Goal: Task Accomplishment & Management: Manage account settings

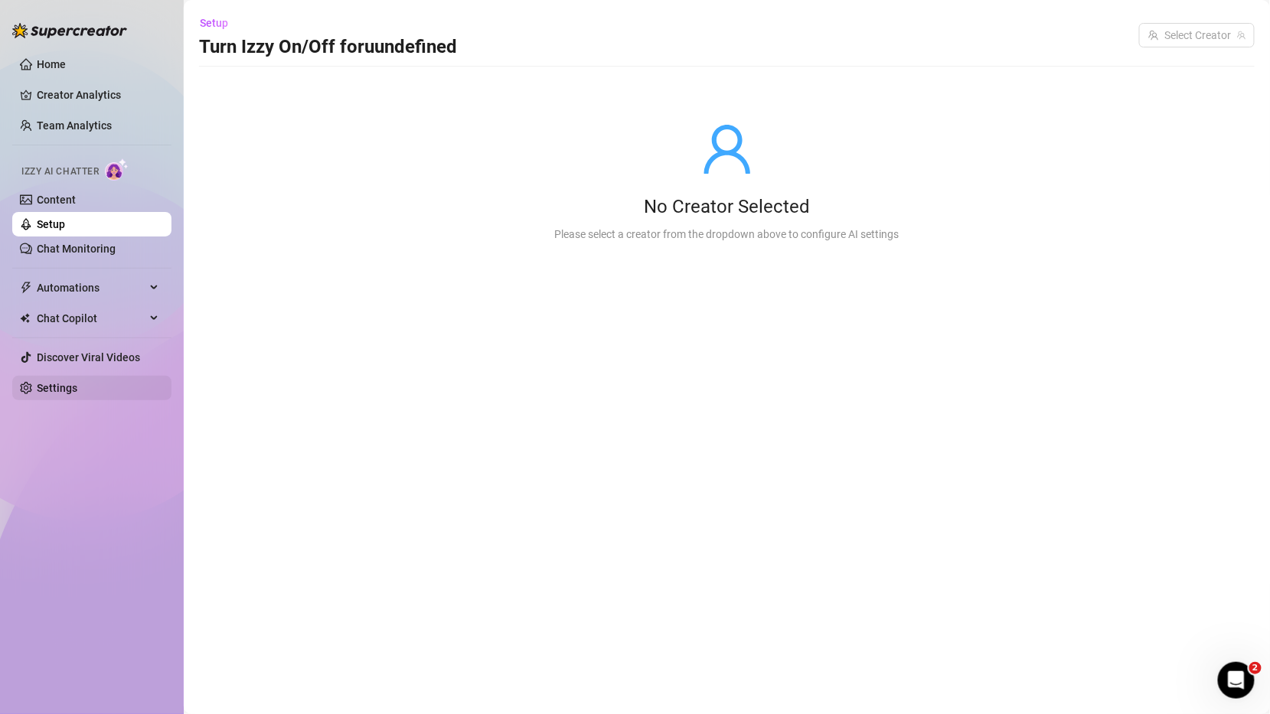
click at [77, 394] on link "Settings" at bounding box center [57, 388] width 41 height 12
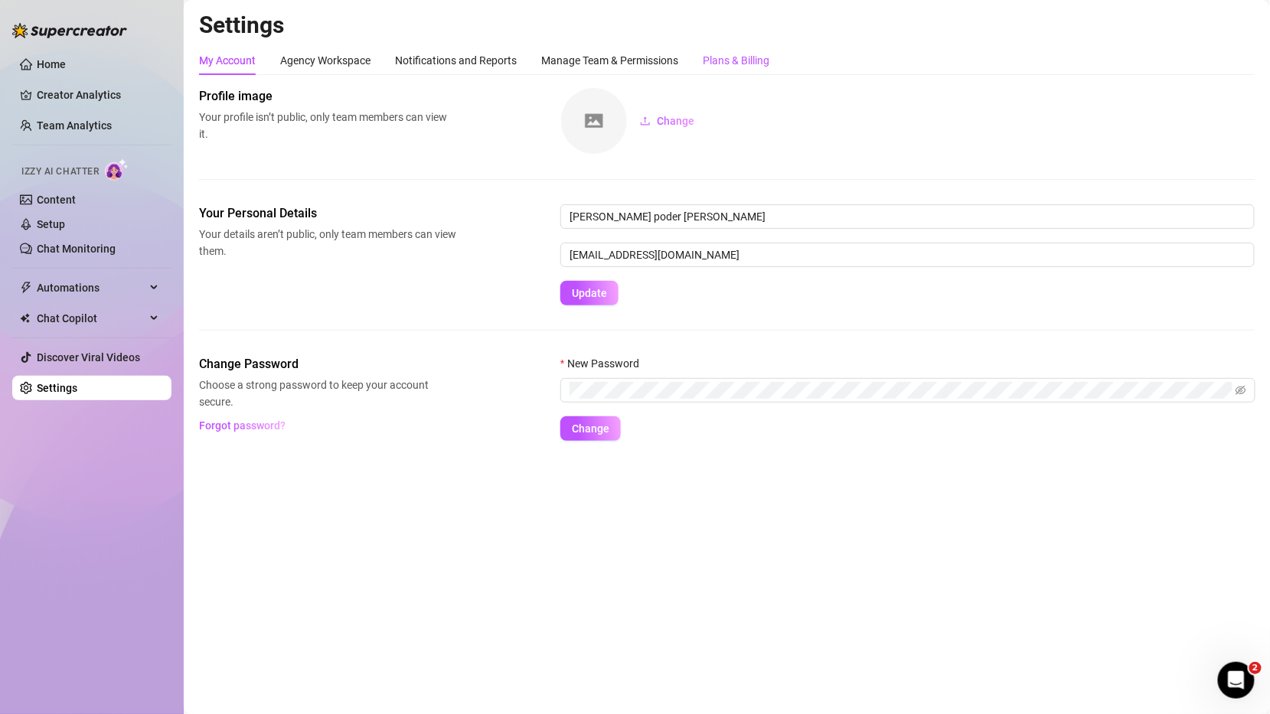
click at [726, 61] on div "Plans & Billing" at bounding box center [736, 60] width 67 height 17
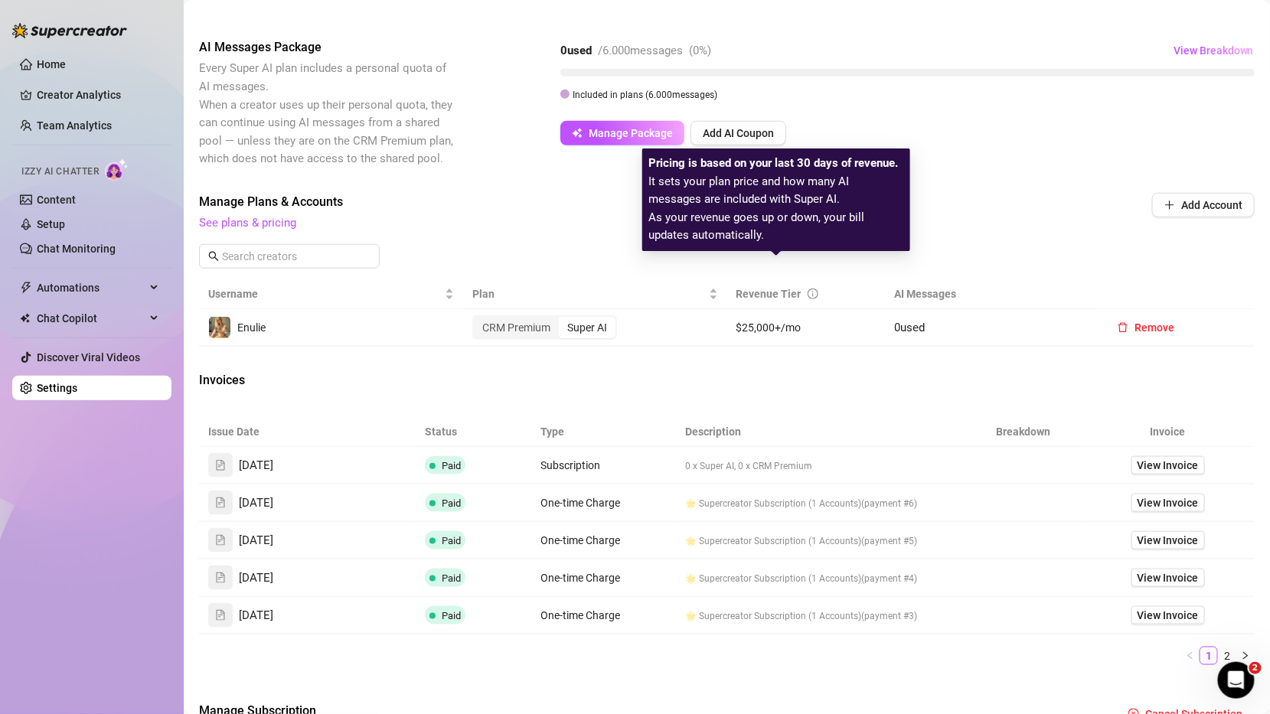
scroll to position [324, 0]
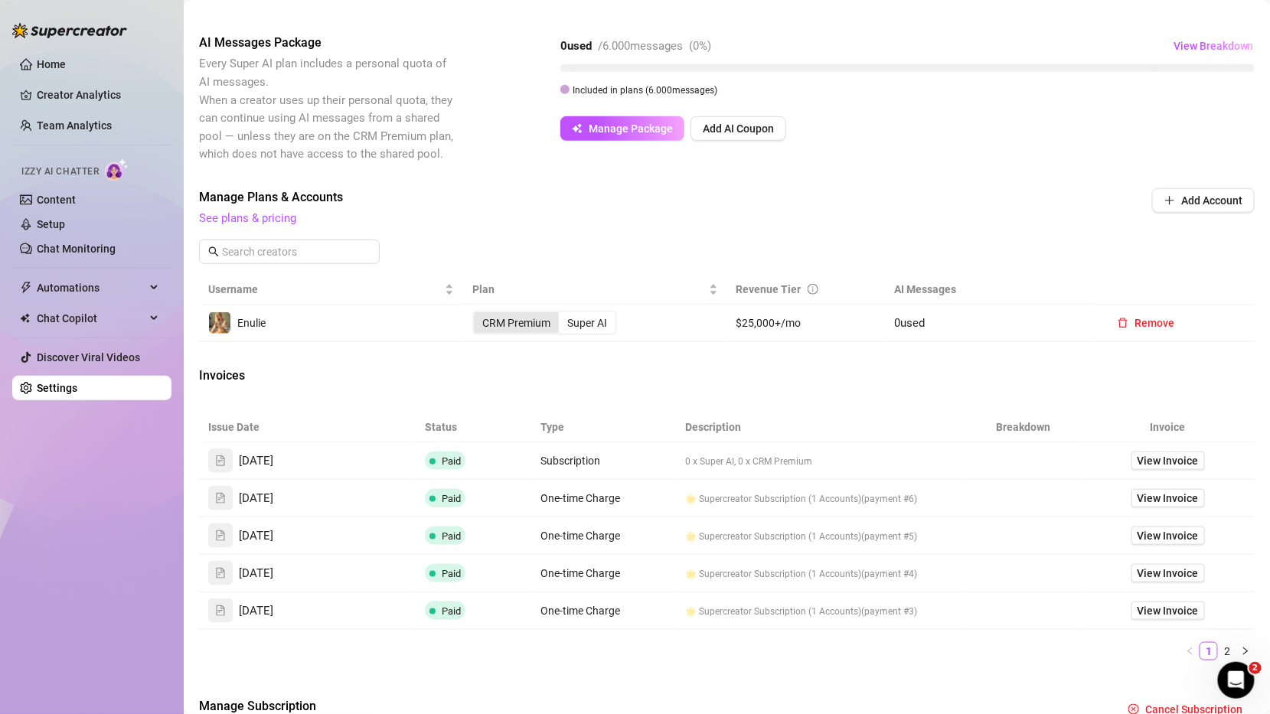
click at [526, 312] on div "CRM Premium" at bounding box center [516, 322] width 85 height 21
click at [478, 315] on input "CRM Premium" at bounding box center [478, 315] width 0 height 0
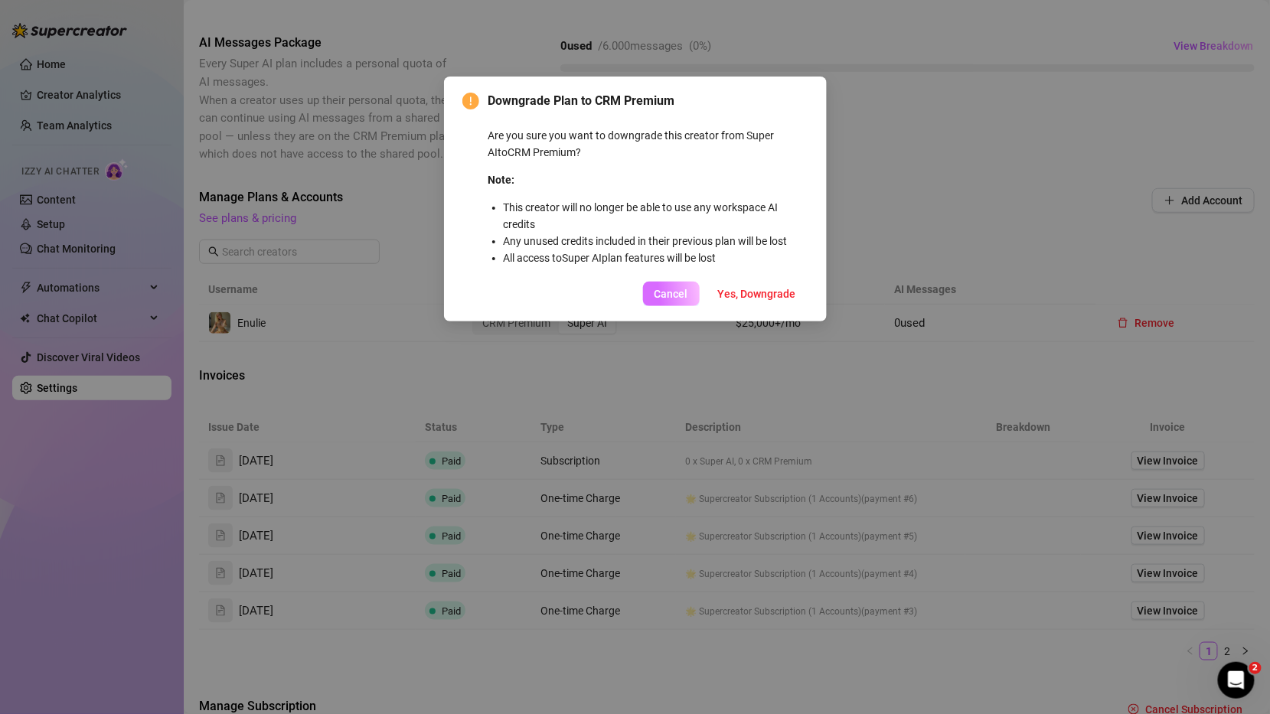
click at [670, 298] on span "Cancel" at bounding box center [671, 294] width 34 height 12
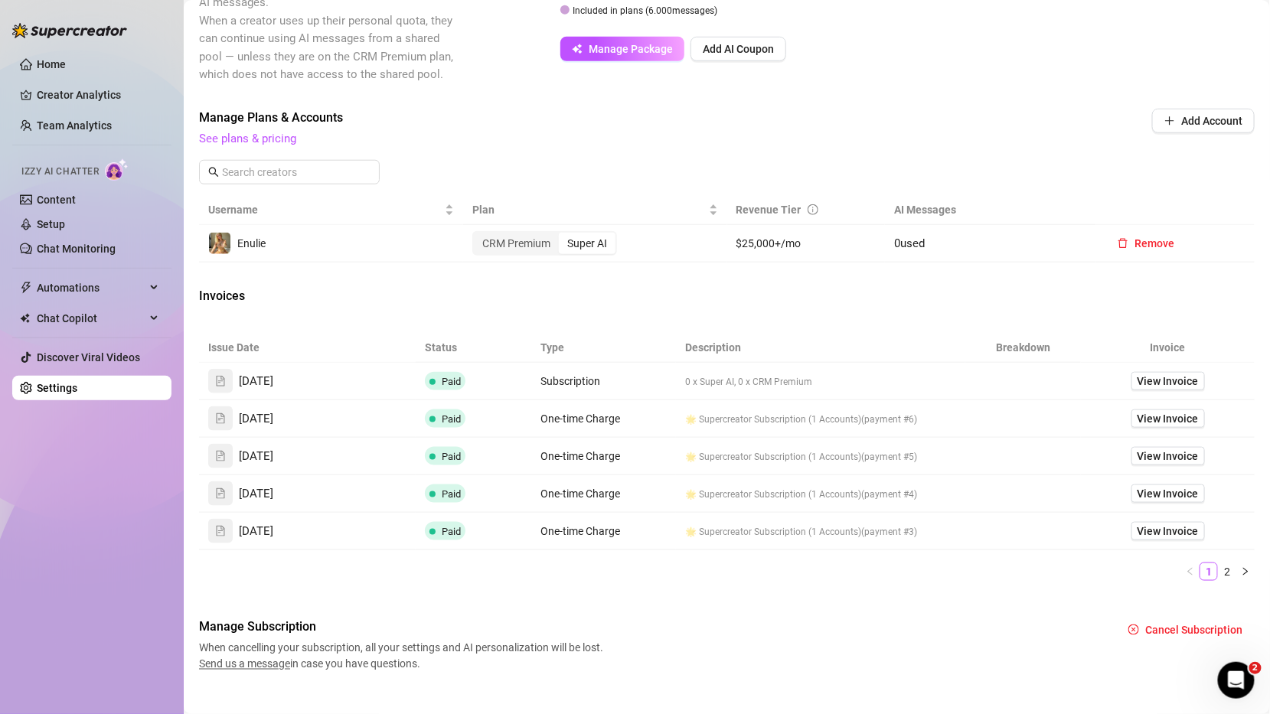
scroll to position [396, 0]
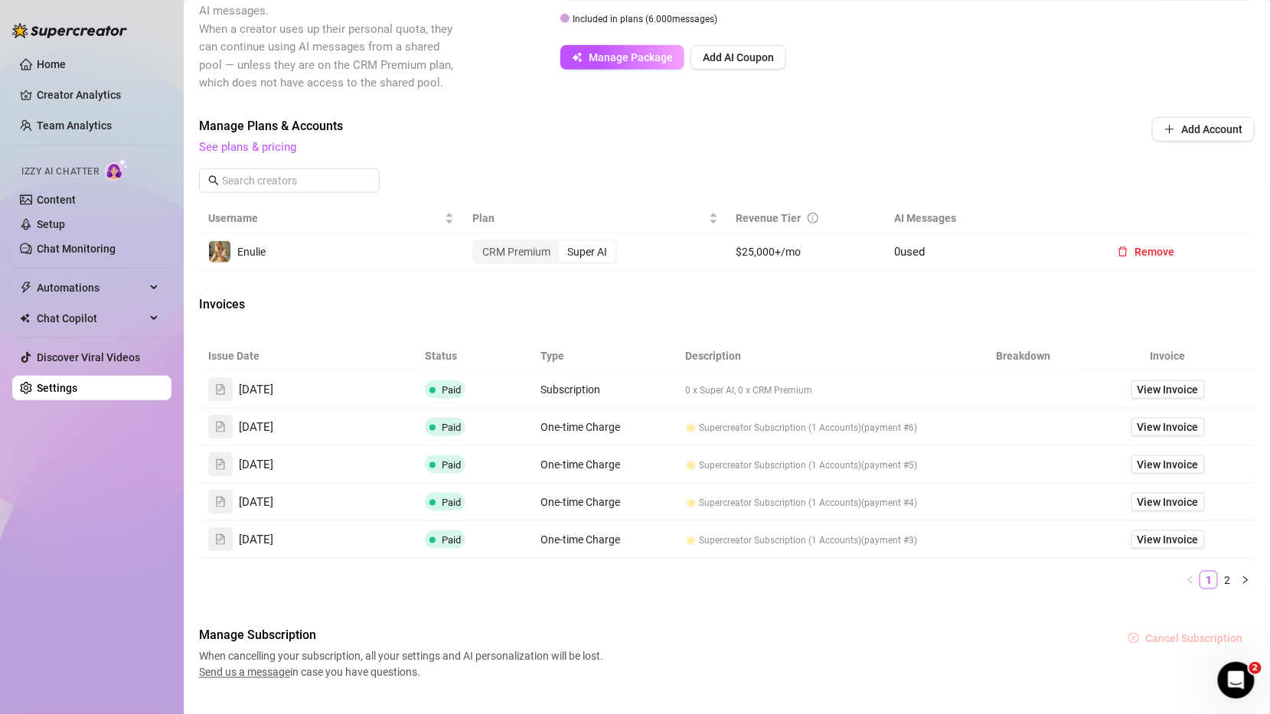
click at [1168, 632] on span "Cancel Subscription" at bounding box center [1193, 638] width 97 height 12
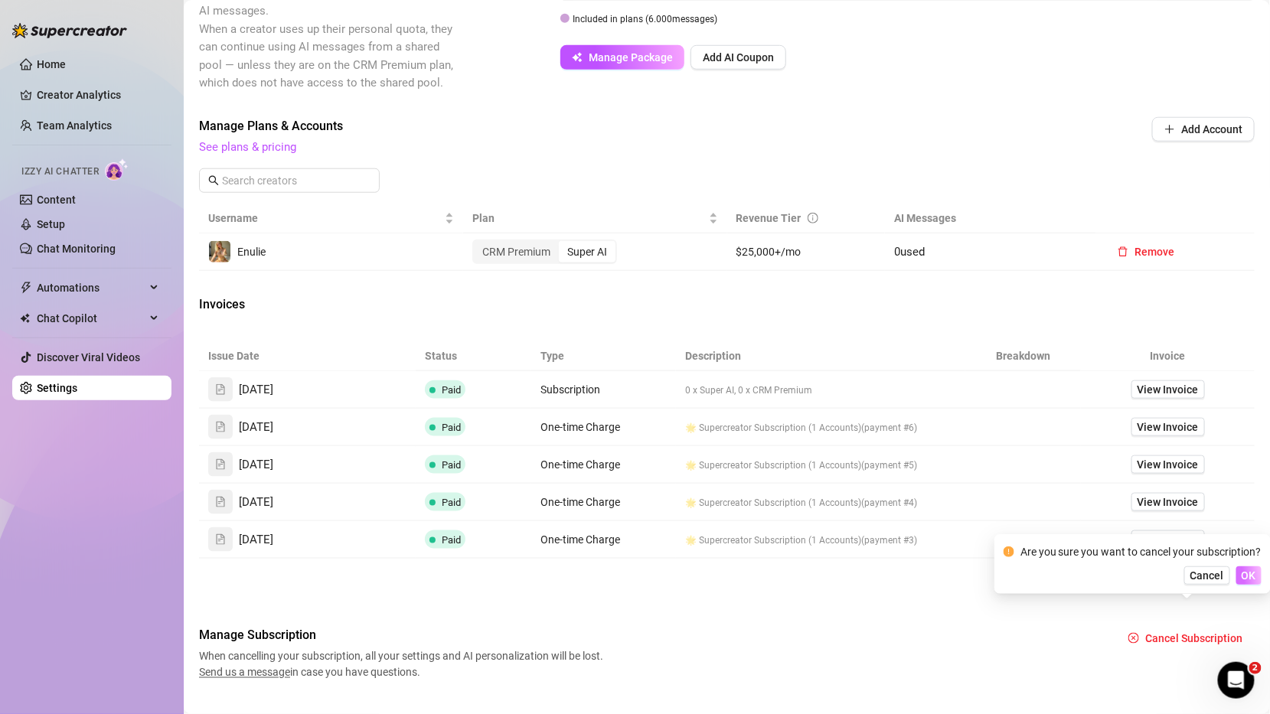
click at [1241, 579] on span "OK" at bounding box center [1248, 575] width 15 height 12
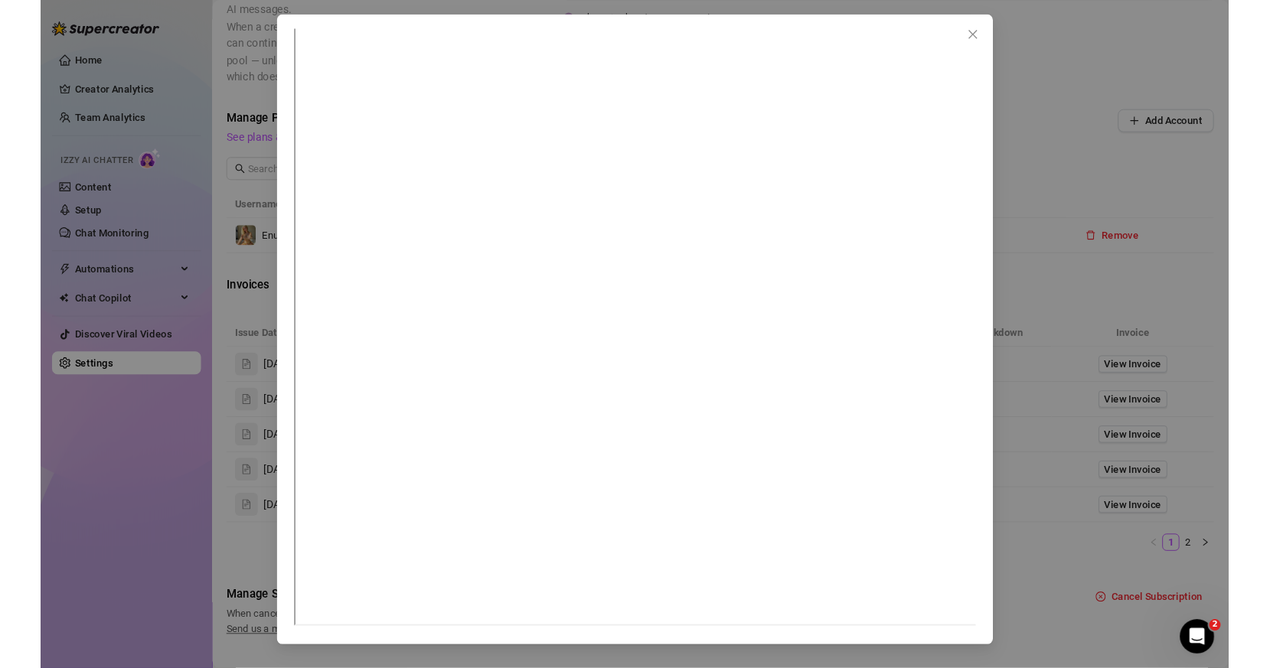
scroll to position [0, 0]
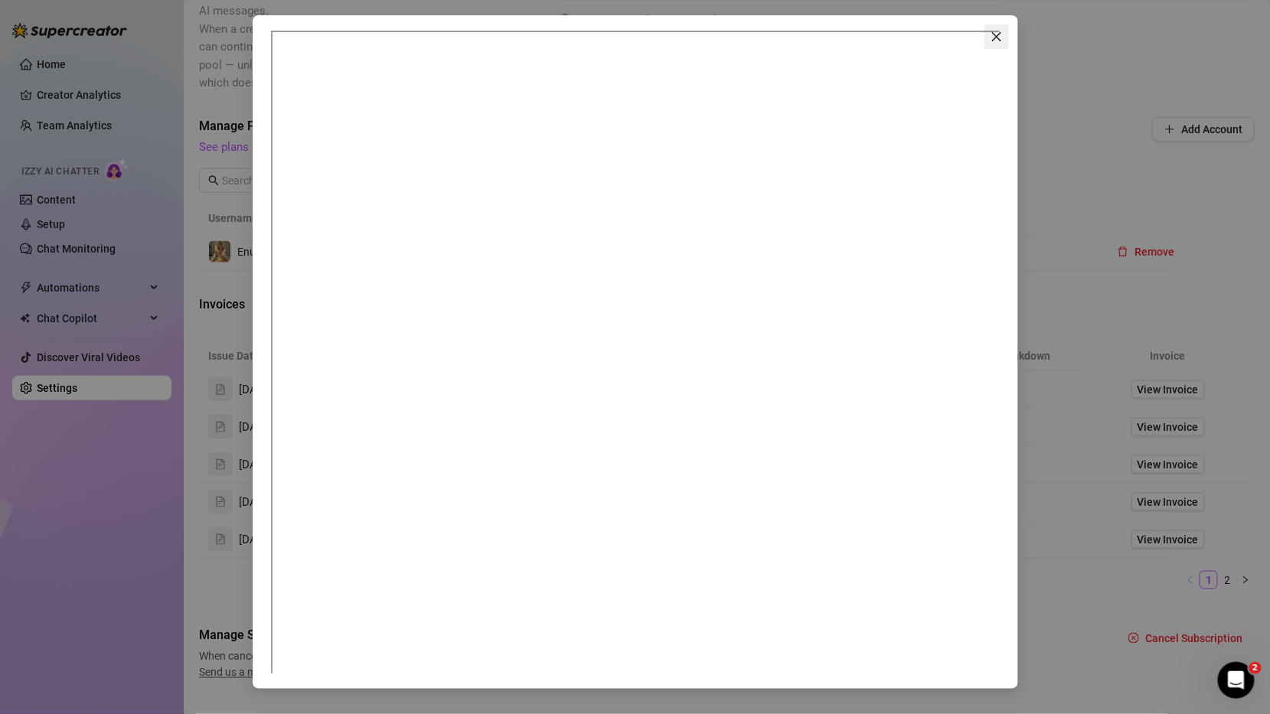
click at [996, 39] on icon "close" at bounding box center [996, 37] width 12 height 12
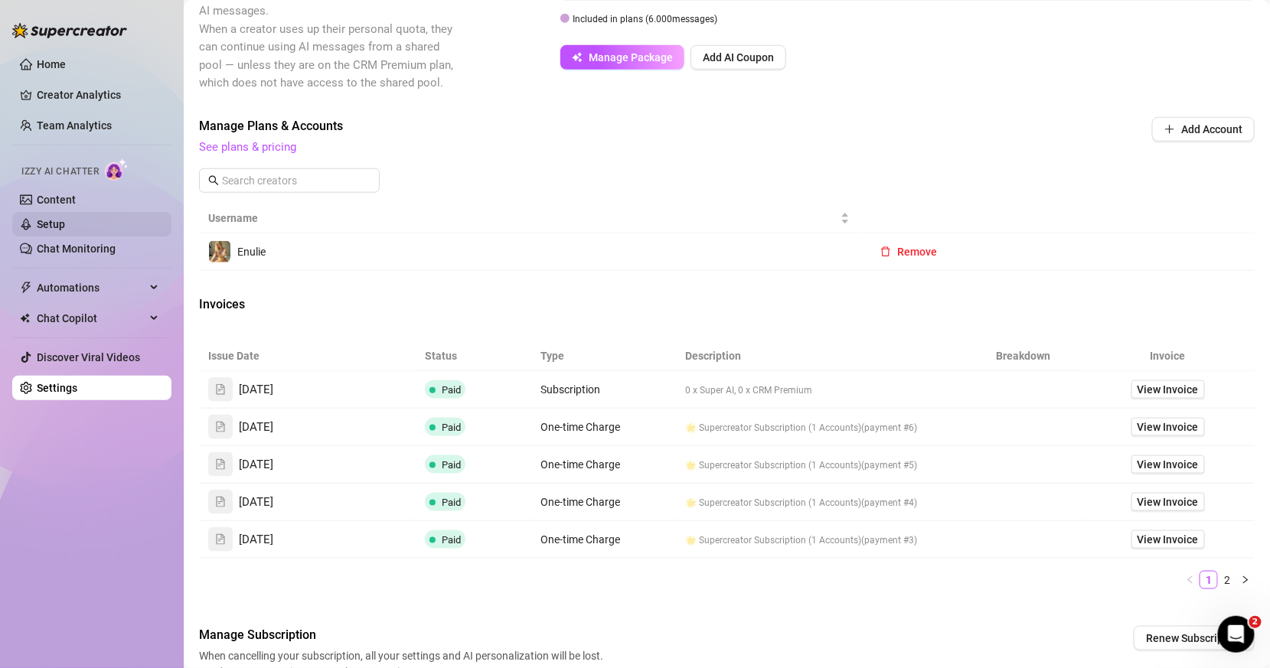
click at [65, 218] on link "Setup" at bounding box center [51, 224] width 28 height 12
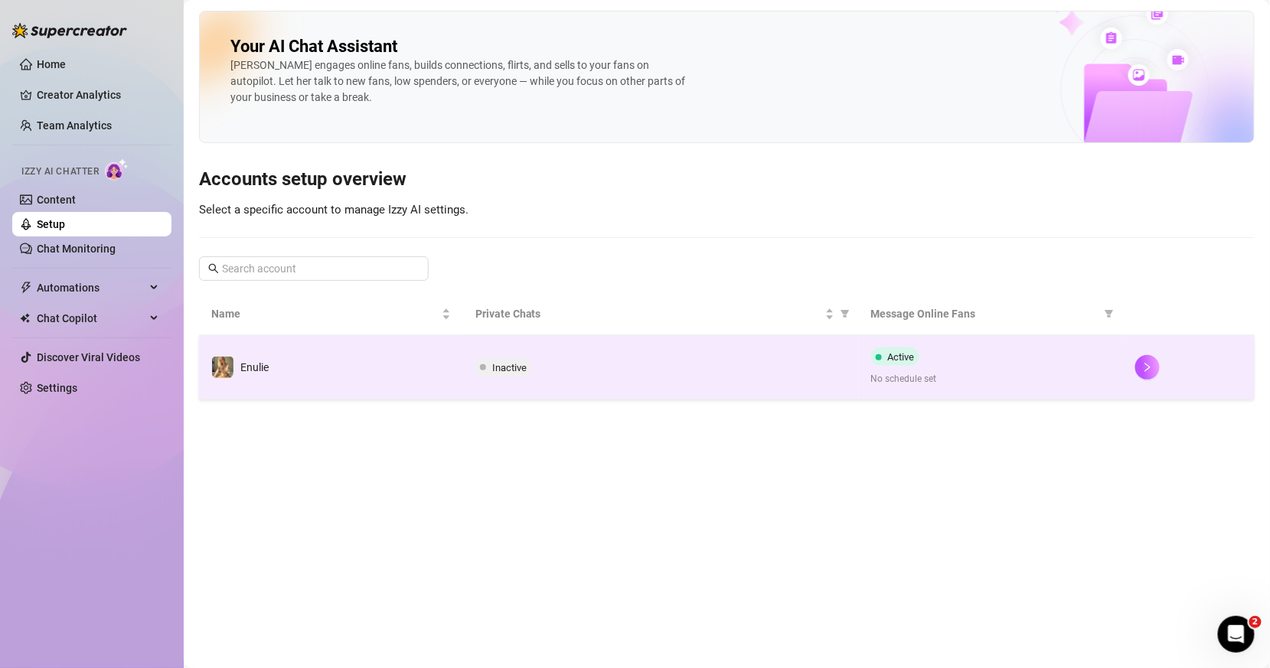
click at [713, 358] on div "Inactive" at bounding box center [660, 367] width 371 height 18
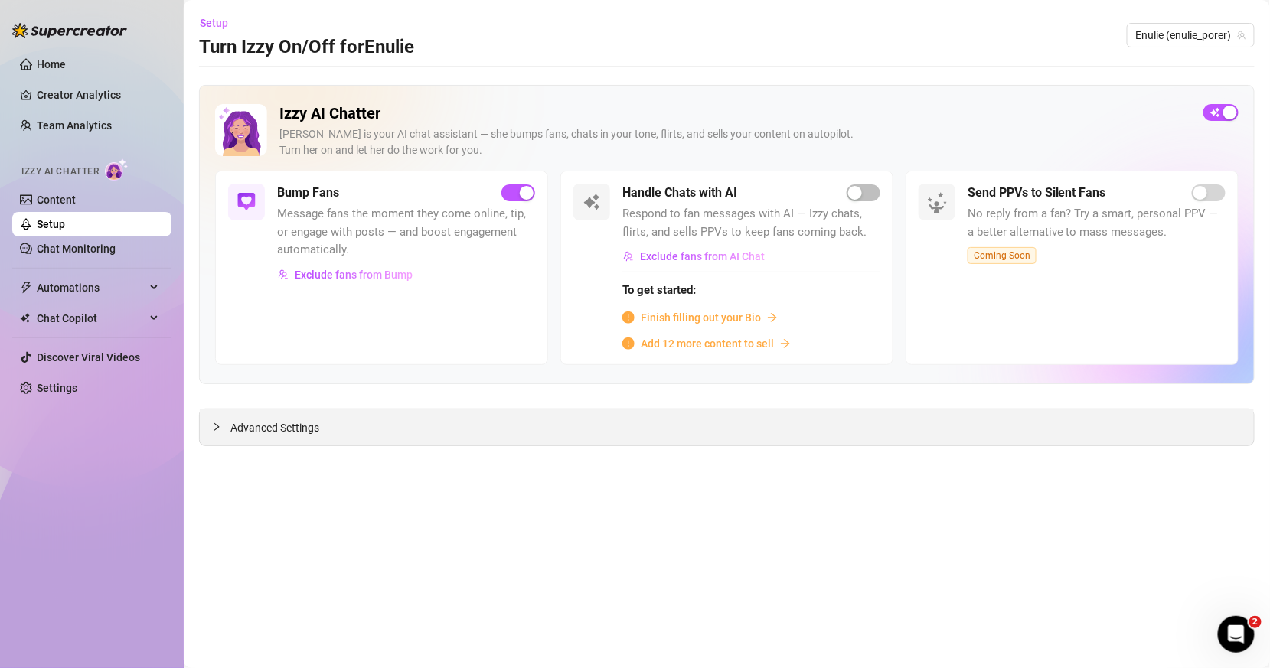
click at [221, 431] on div at bounding box center [221, 427] width 18 height 17
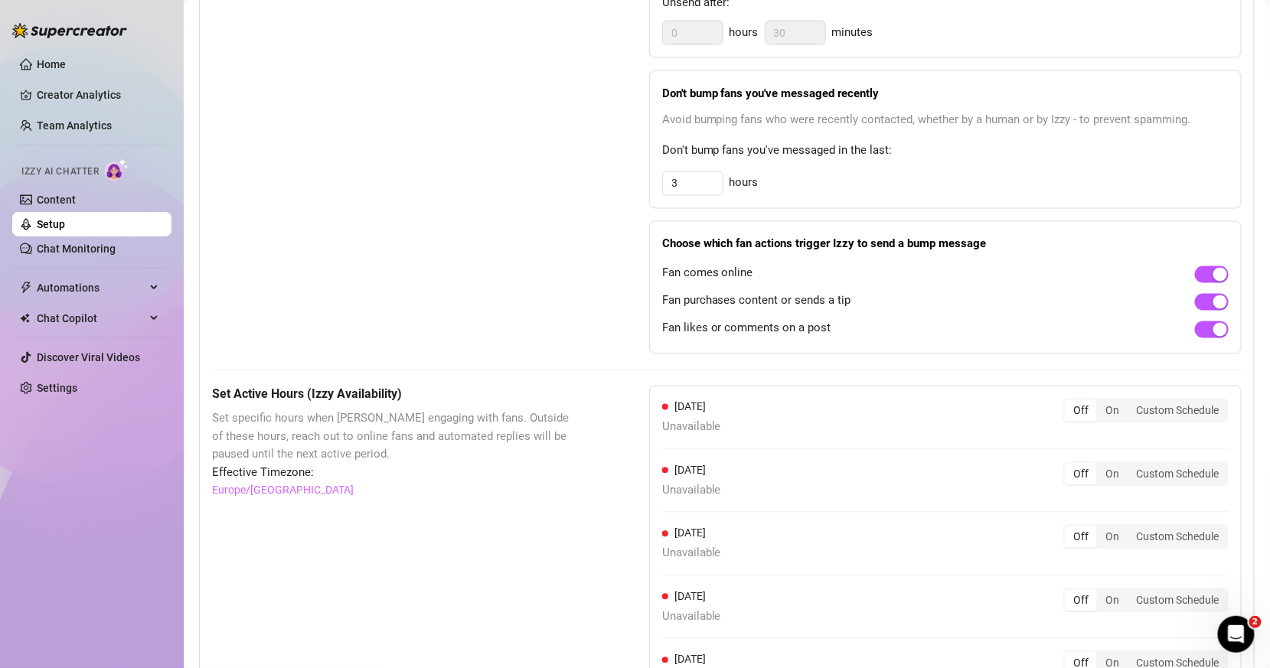
scroll to position [1076, 0]
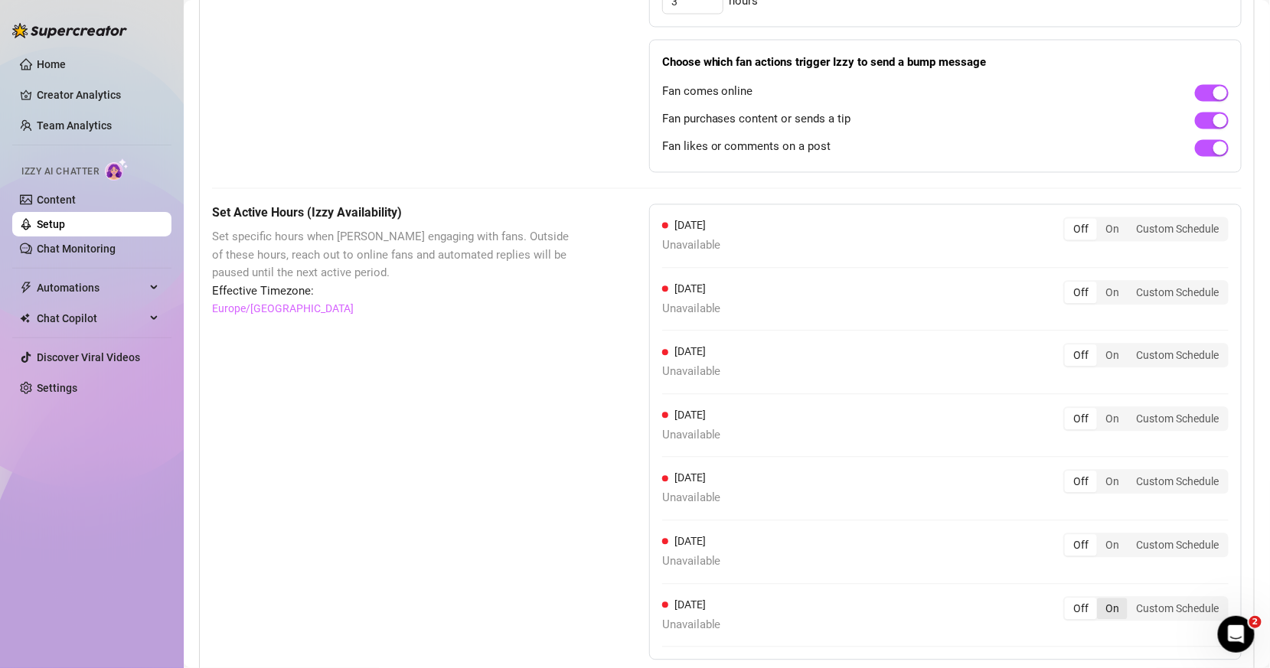
click at [1108, 598] on div "On" at bounding box center [1112, 608] width 31 height 21
click at [1100, 600] on input "On" at bounding box center [1100, 600] width 0 height 0
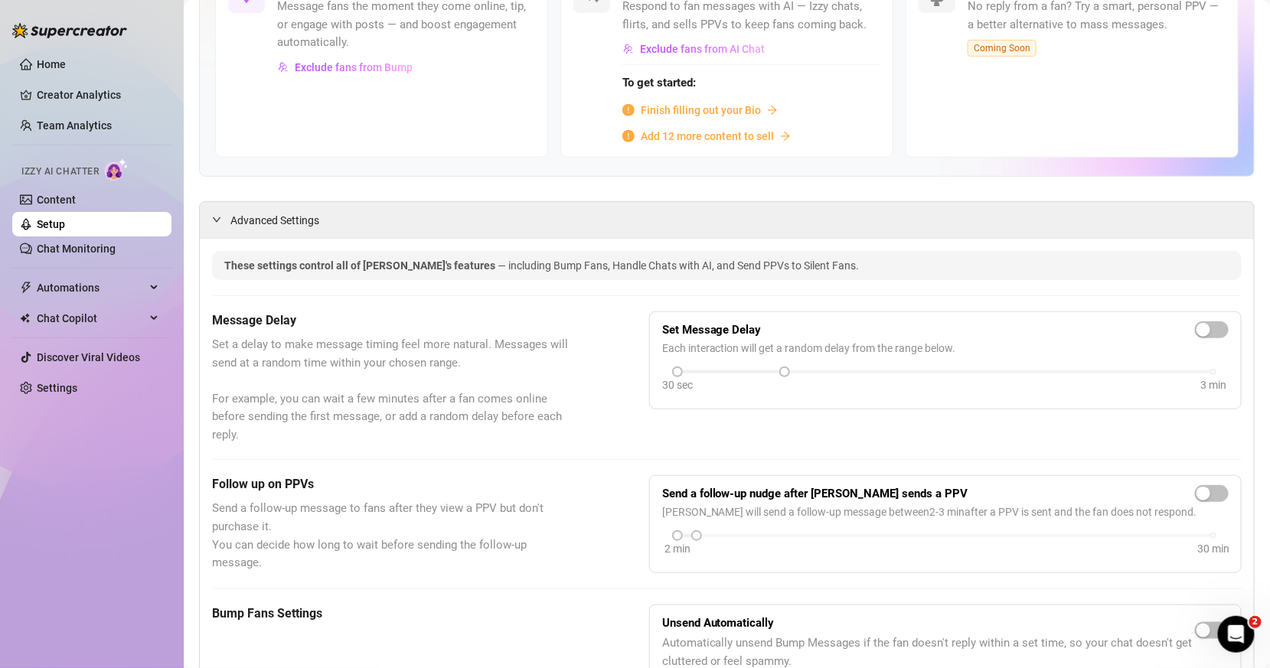
scroll to position [0, 0]
